Goal: Task Accomplishment & Management: Manage account settings

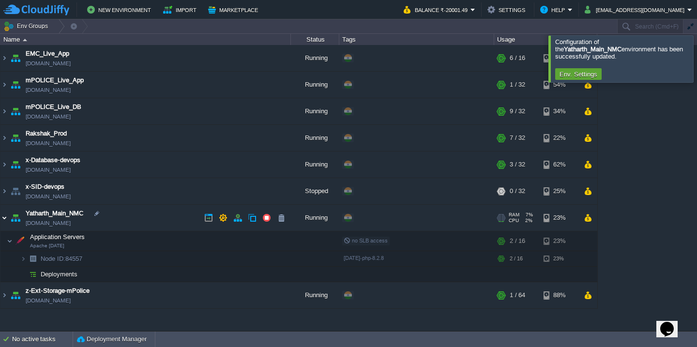
click at [2, 217] on img at bounding box center [4, 218] width 8 height 26
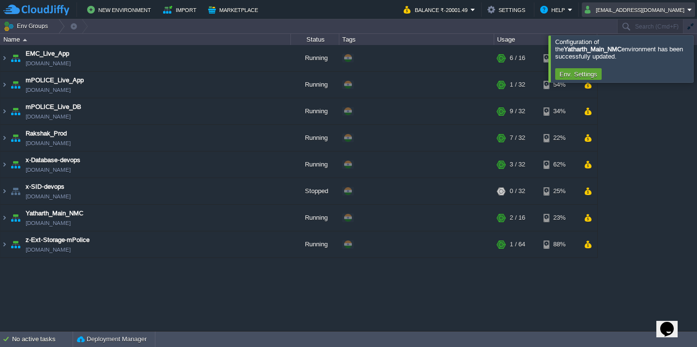
click at [658, 13] on button "[EMAIL_ADDRESS][DOMAIN_NAME]" at bounding box center [636, 10] width 103 height 12
click at [651, 52] on span "Sign out" at bounding box center [643, 50] width 23 height 7
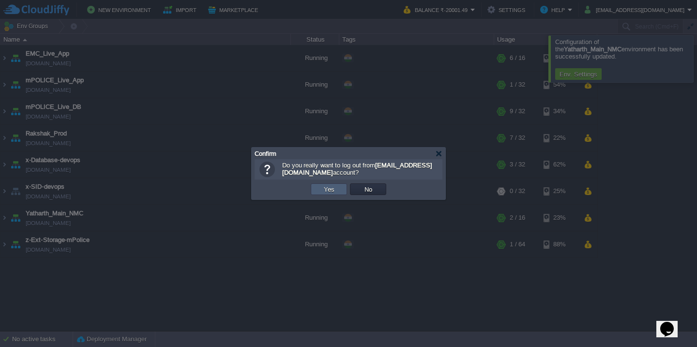
click at [329, 188] on button "Yes" at bounding box center [329, 189] width 16 height 9
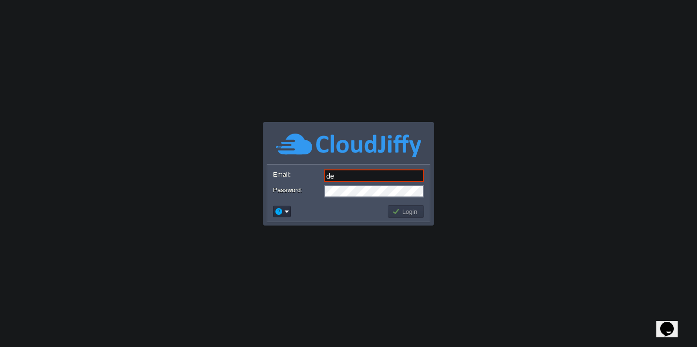
type input "devops@sanpri.net"
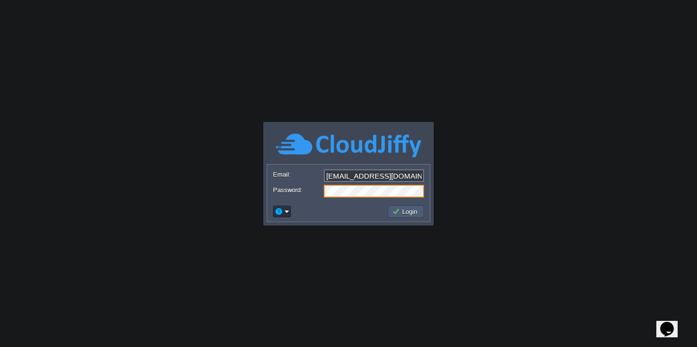
click at [403, 211] on button "Login" at bounding box center [406, 211] width 28 height 9
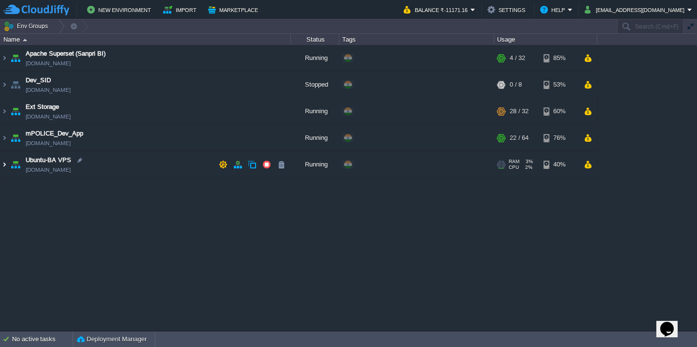
click at [4, 166] on img at bounding box center [4, 165] width 8 height 26
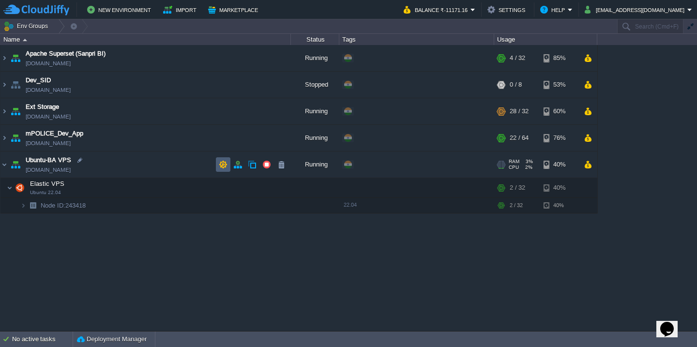
click at [222, 164] on button "button" at bounding box center [223, 164] width 9 height 9
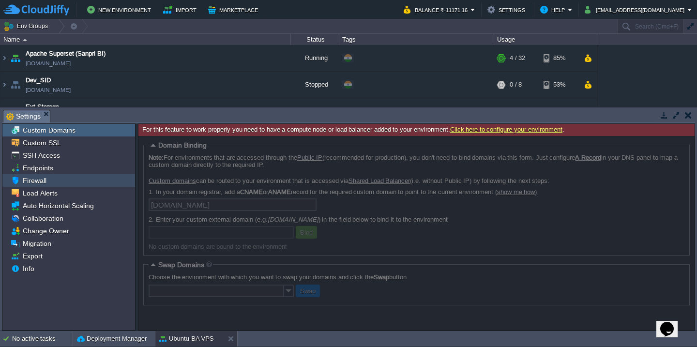
click at [79, 179] on div "Firewall" at bounding box center [68, 180] width 133 height 13
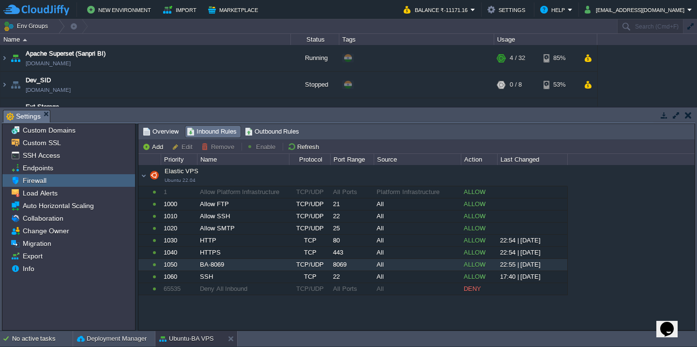
click at [248, 266] on div "BA-8069" at bounding box center [243, 265] width 91 height 12
click at [266, 147] on button "Disable" at bounding box center [262, 146] width 33 height 9
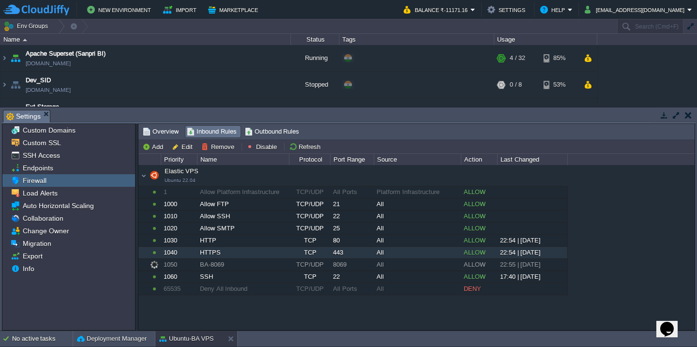
click at [290, 255] on div "TCP" at bounding box center [310, 253] width 40 height 12
click at [260, 232] on div "Allow SMTP" at bounding box center [243, 229] width 91 height 12
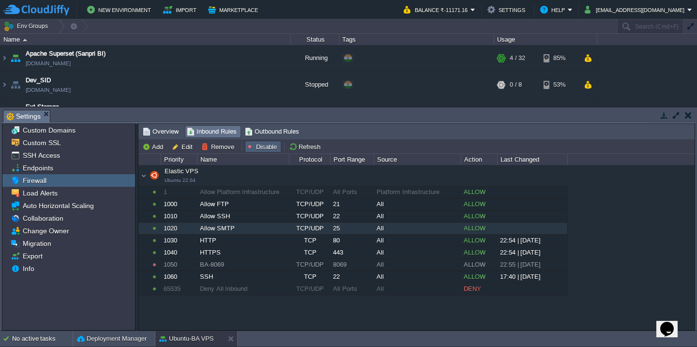
click at [269, 146] on button "Disable" at bounding box center [262, 146] width 33 height 9
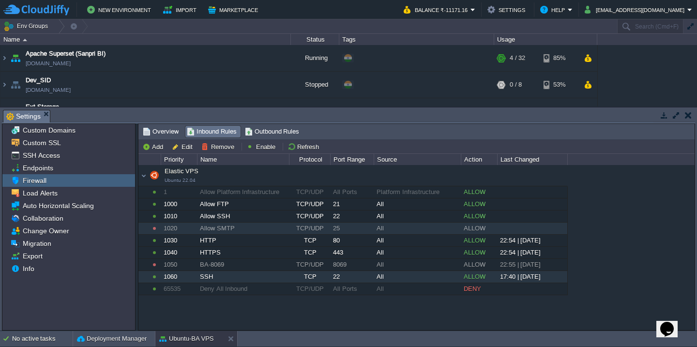
click at [239, 276] on div "SSH" at bounding box center [243, 277] width 91 height 12
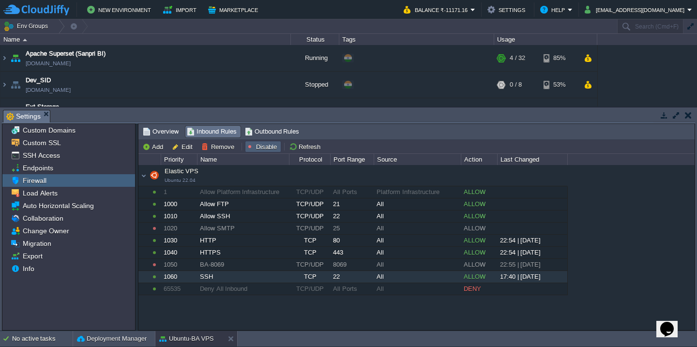
click at [267, 149] on button "Disable" at bounding box center [262, 146] width 33 height 9
